Goal: Navigation & Orientation: Find specific page/section

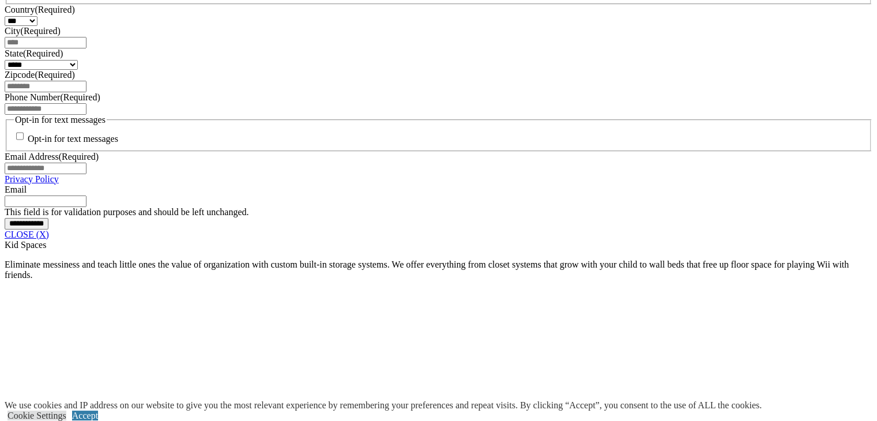
scroll to position [865, 0]
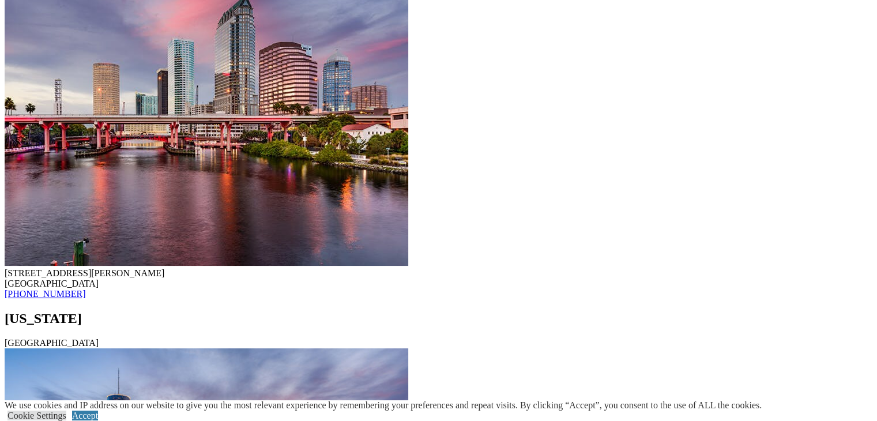
scroll to position [9572, 0]
